Goal: Information Seeking & Learning: Check status

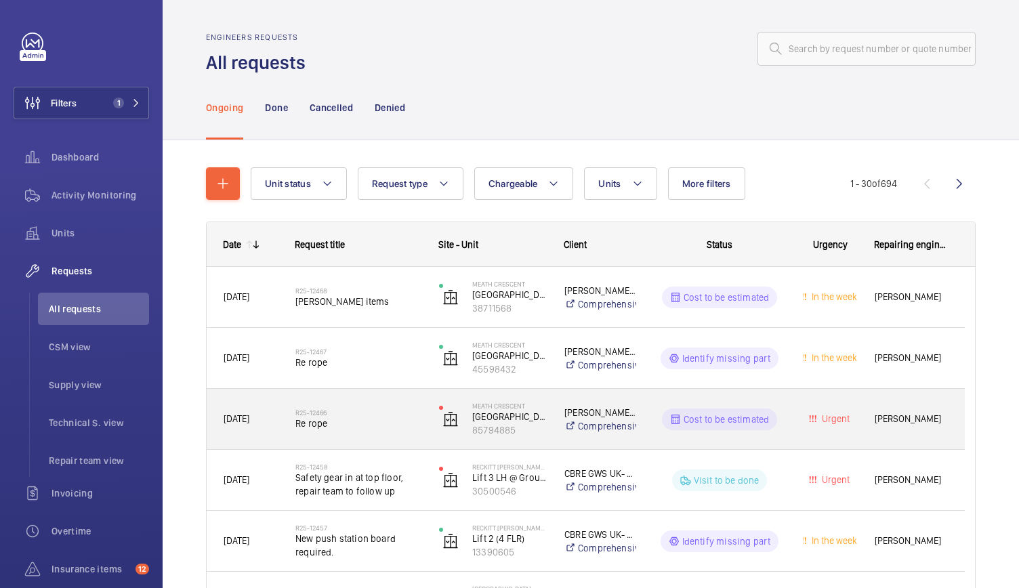
click at [387, 434] on div "R25-12466 Re rope" at bounding box center [358, 419] width 126 height 39
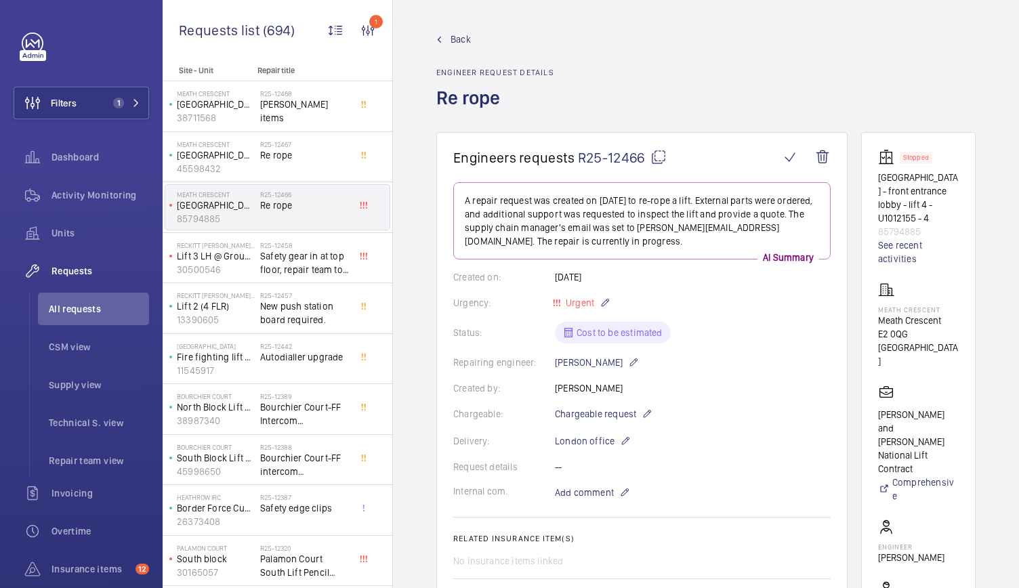
click at [629, 154] on span "R25-12466" at bounding box center [622, 157] width 89 height 17
click at [444, 35] on link "Back" at bounding box center [495, 40] width 118 height 14
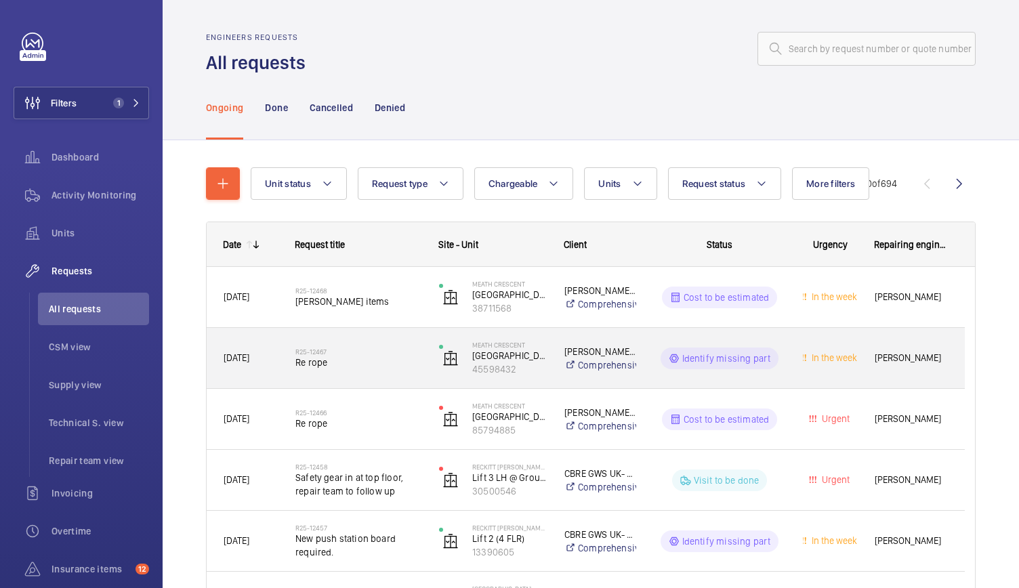
click at [363, 361] on span "Re rope" at bounding box center [358, 363] width 126 height 14
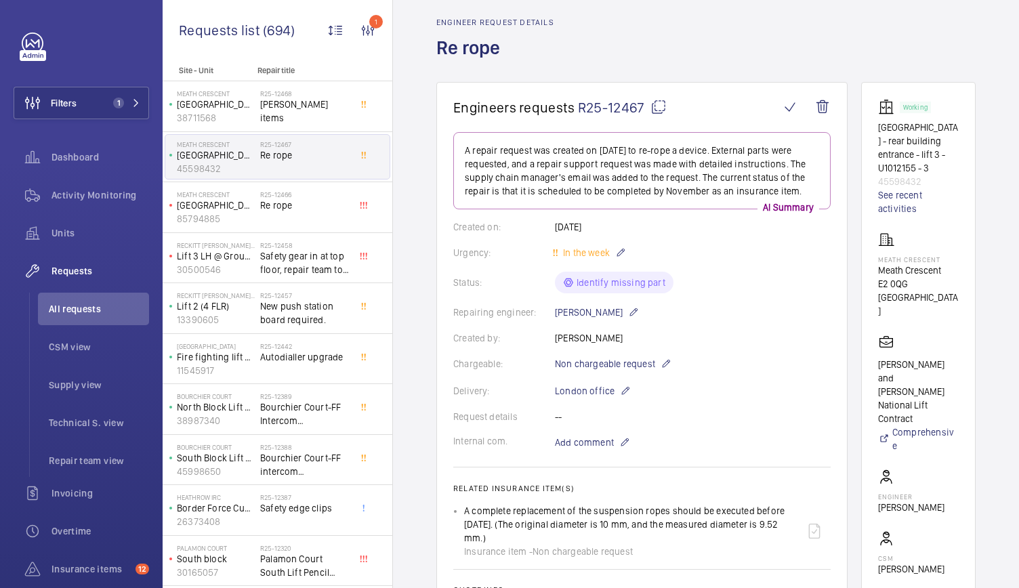
scroll to position [14, 0]
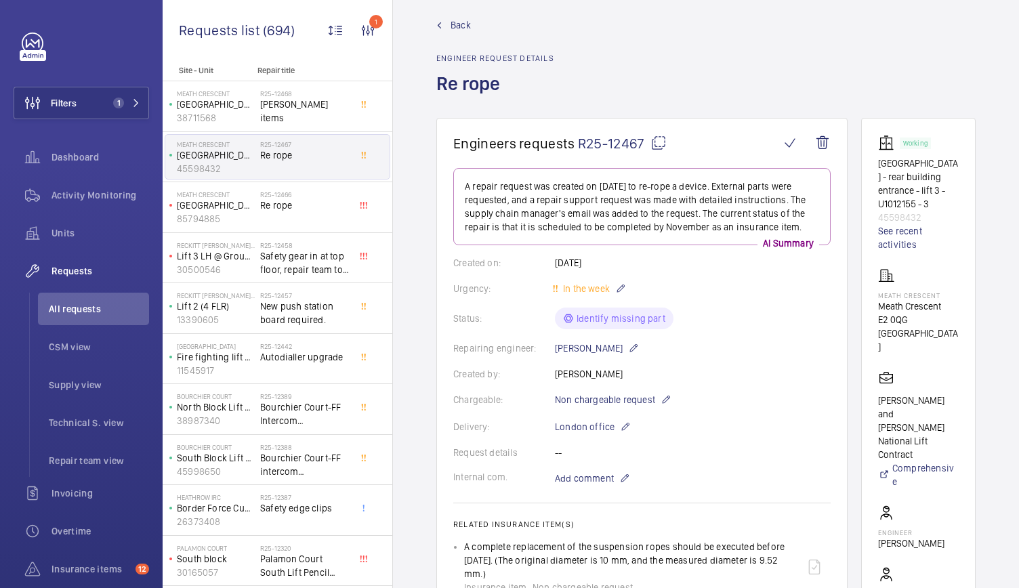
click at [457, 24] on span "Back" at bounding box center [460, 25] width 20 height 14
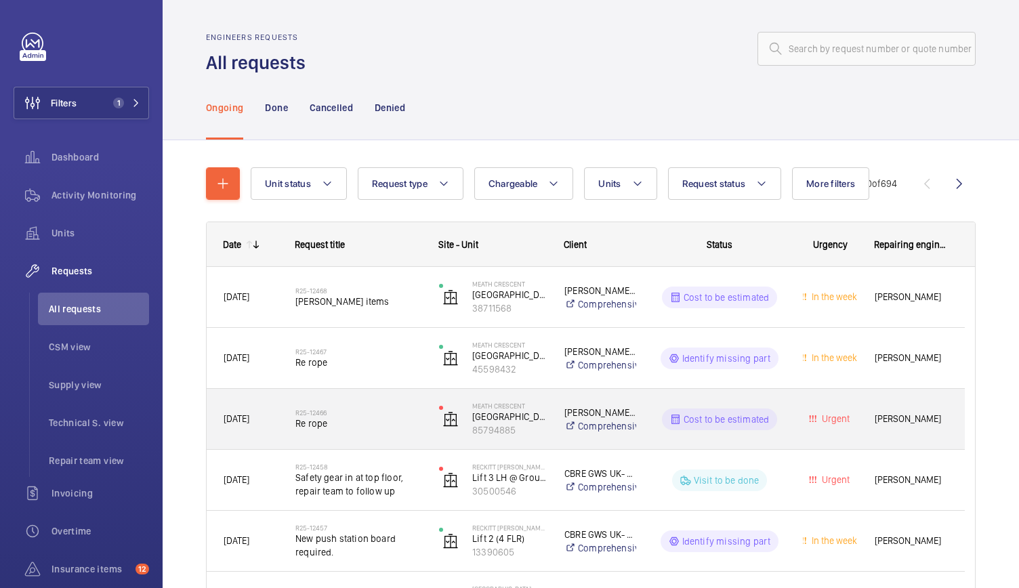
click at [410, 433] on div "R25-12466 Re rope" at bounding box center [358, 419] width 126 height 39
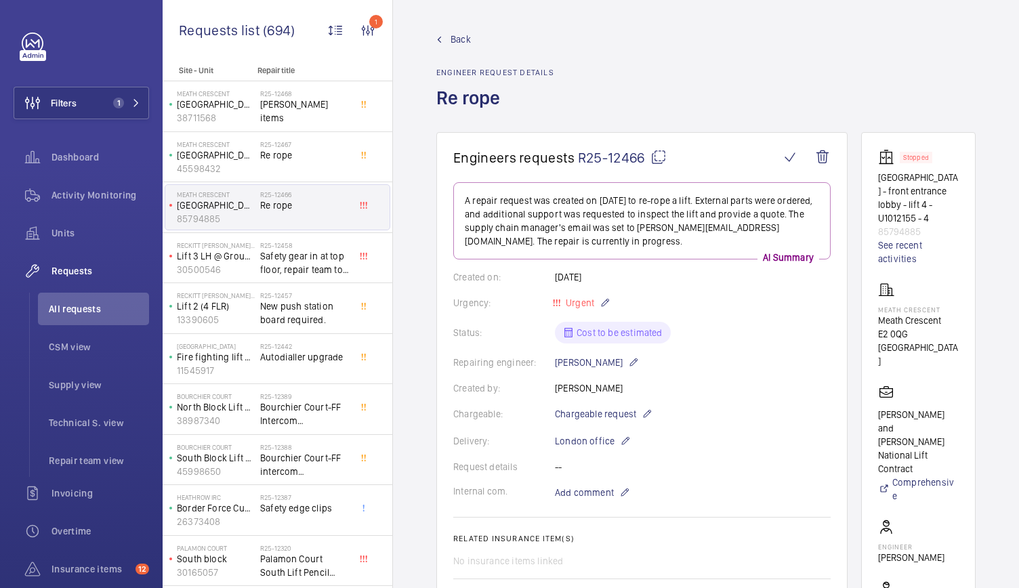
click at [837, 104] on div "Back Engineer request details Re rope" at bounding box center [705, 83] width 539 height 100
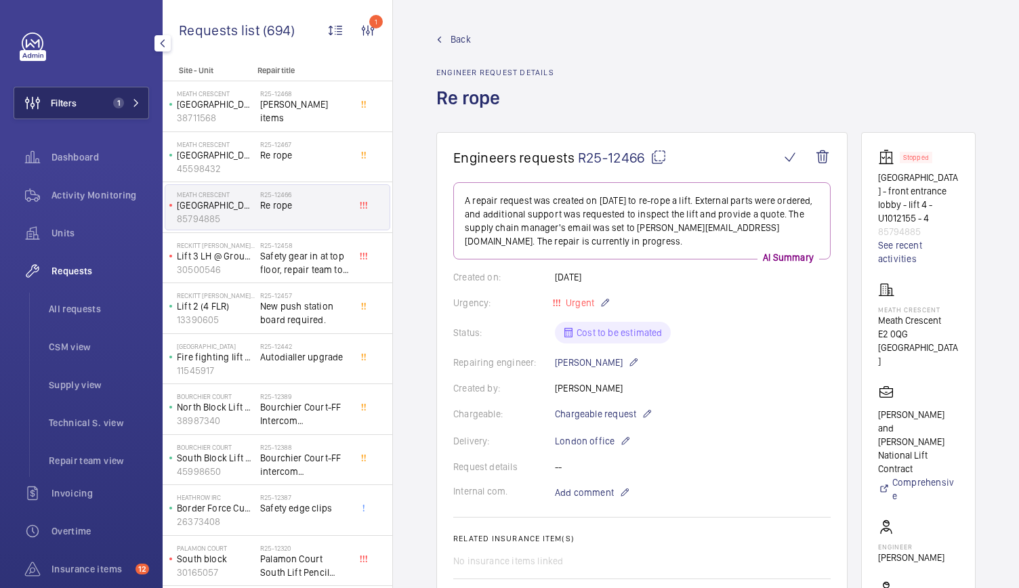
click at [117, 98] on span "1" at bounding box center [116, 103] width 16 height 11
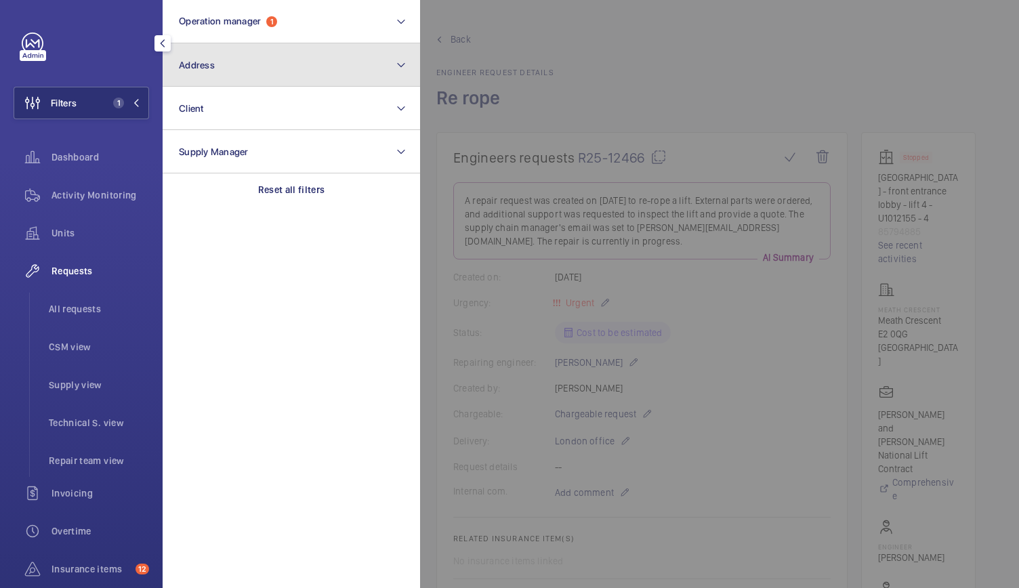
click at [235, 64] on button "Address" at bounding box center [291, 64] width 257 height 43
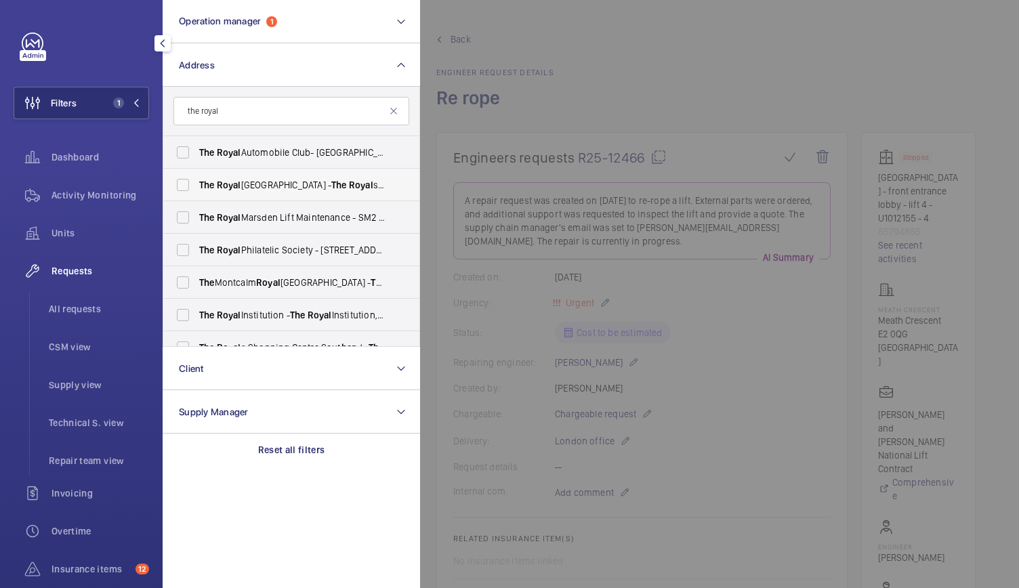
type input "the royal"
click at [240, 198] on label "The Royal s Shopping Centre - The Royal s Shopping Centre, SOU THE ND-ON-SEA SS…" at bounding box center [281, 185] width 236 height 33
click at [196, 198] on input "The Royal s Shopping Centre - The Royal s Shopping Centre, SOU THE ND-ON-SEA SS…" at bounding box center [182, 184] width 27 height 27
checkbox input "true"
click at [128, 191] on span "Activity Monitoring" at bounding box center [100, 195] width 98 height 14
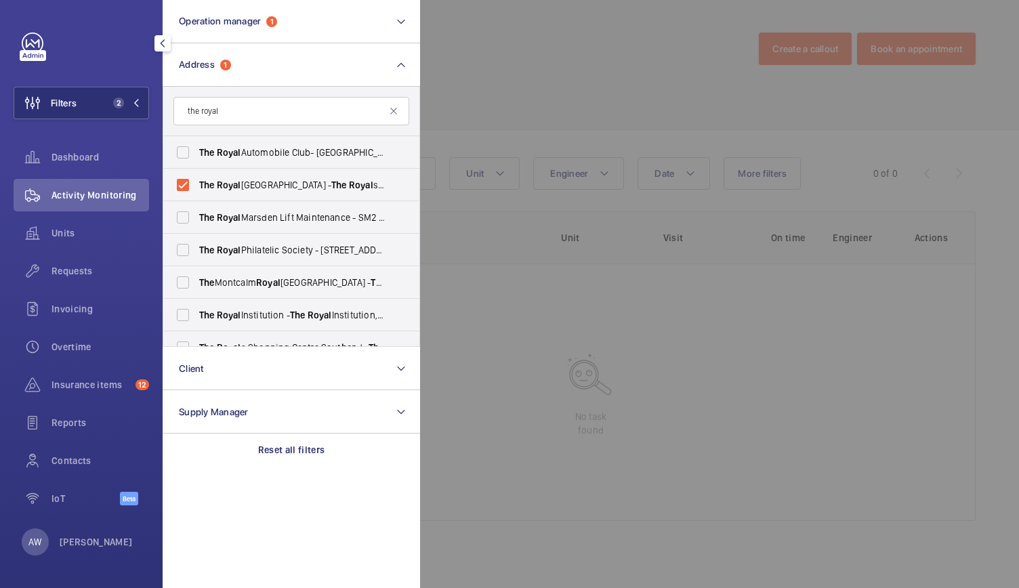
click at [526, 70] on div at bounding box center [929, 294] width 1019 height 588
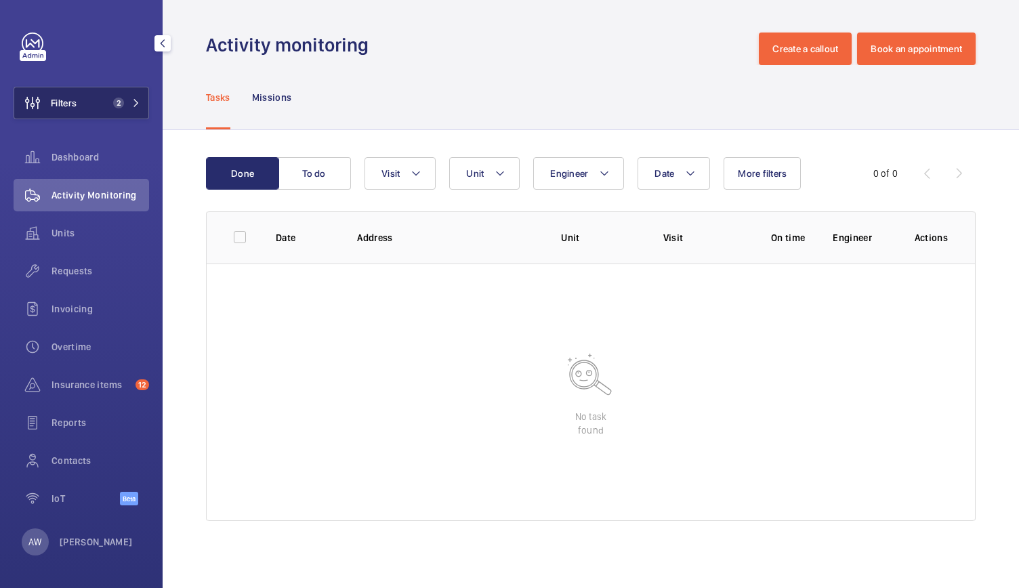
click at [127, 105] on span "2" at bounding box center [124, 103] width 33 height 11
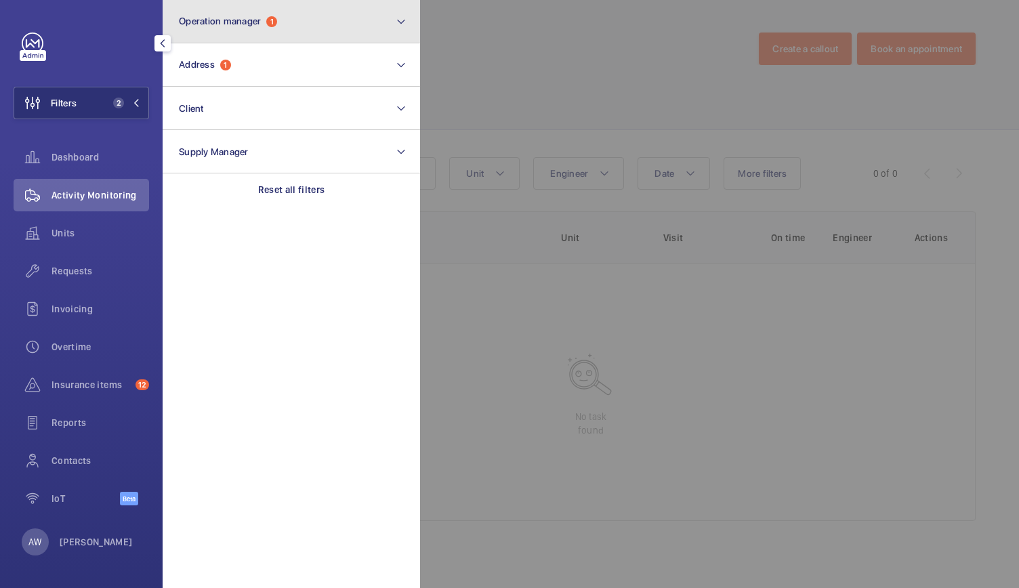
click at [246, 35] on button "Operation manager 1" at bounding box center [291, 21] width 257 height 43
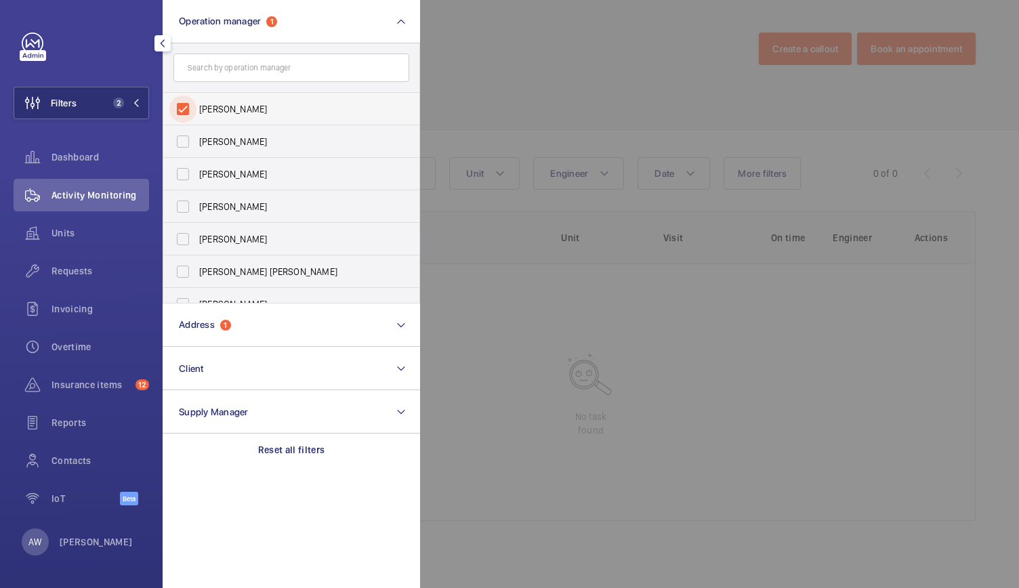
click at [175, 111] on input "[PERSON_NAME]" at bounding box center [182, 109] width 27 height 27
checkbox input "false"
click at [551, 117] on div at bounding box center [929, 294] width 1019 height 588
